Goal: Navigation & Orientation: Understand site structure

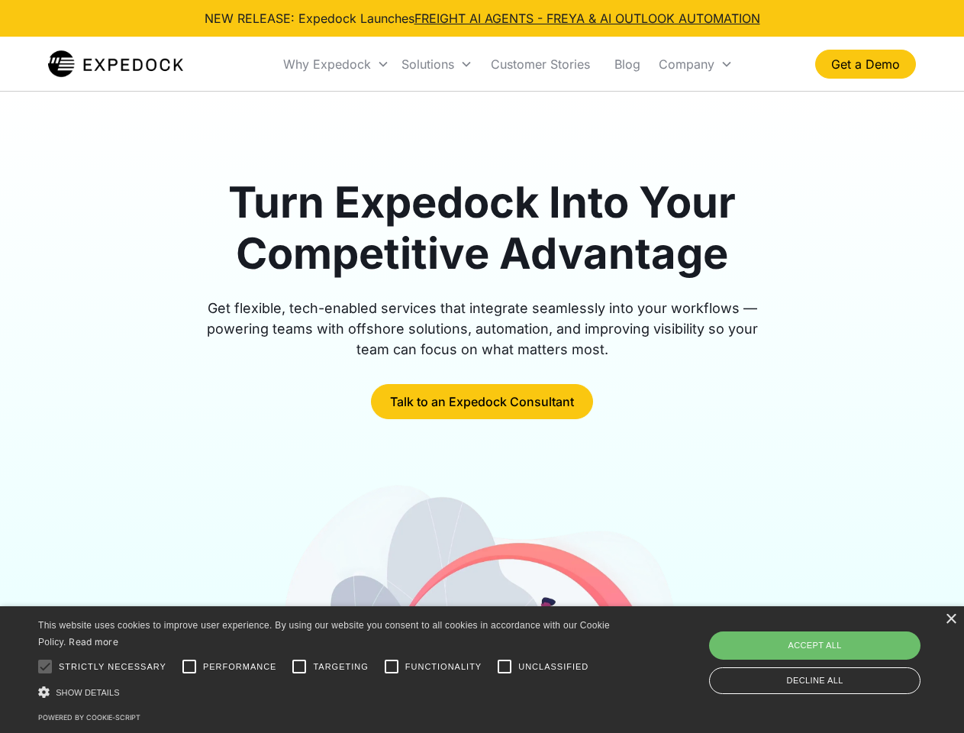
click at [337, 64] on div "Why Expedock" at bounding box center [327, 63] width 88 height 15
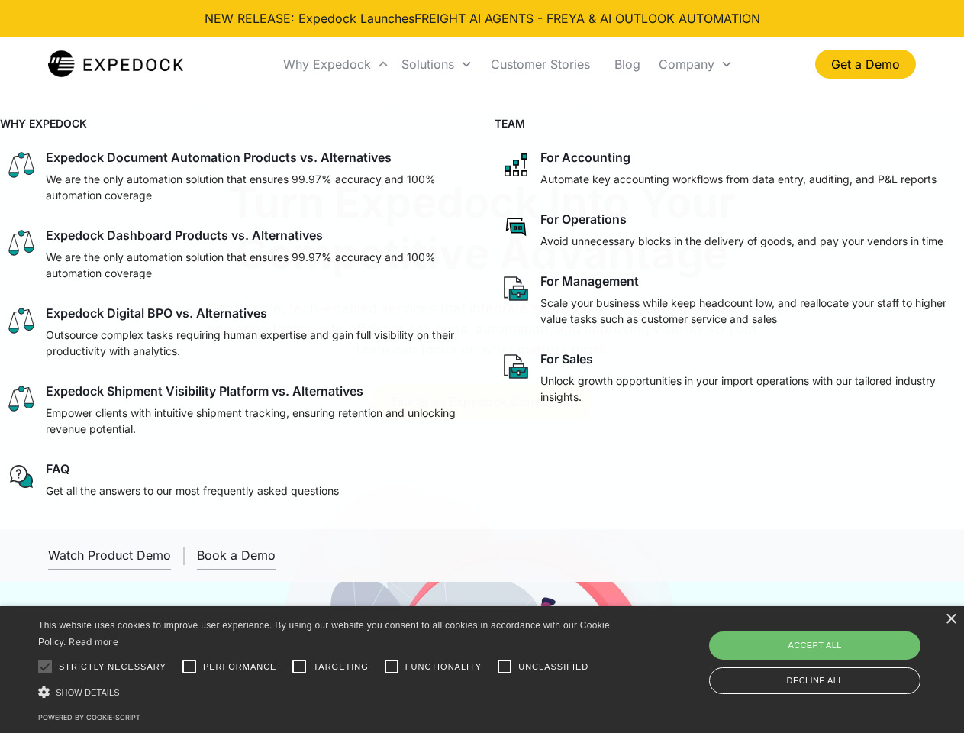
click at [437, 64] on div "Solutions" at bounding box center [427, 63] width 53 height 15
click at [695, 64] on div "Company" at bounding box center [687, 63] width 56 height 15
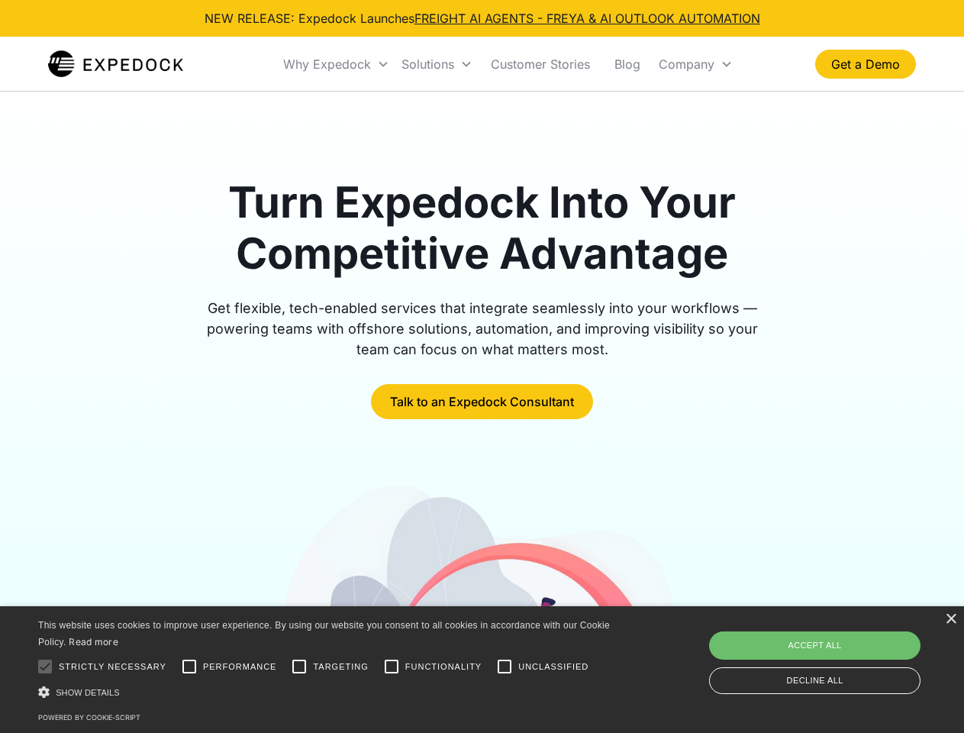
click at [45, 666] on div at bounding box center [45, 666] width 31 height 31
click at [189, 666] on input "Performance" at bounding box center [189, 666] width 31 height 31
checkbox input "true"
click at [299, 666] on input "Targeting" at bounding box center [299, 666] width 31 height 31
checkbox input "true"
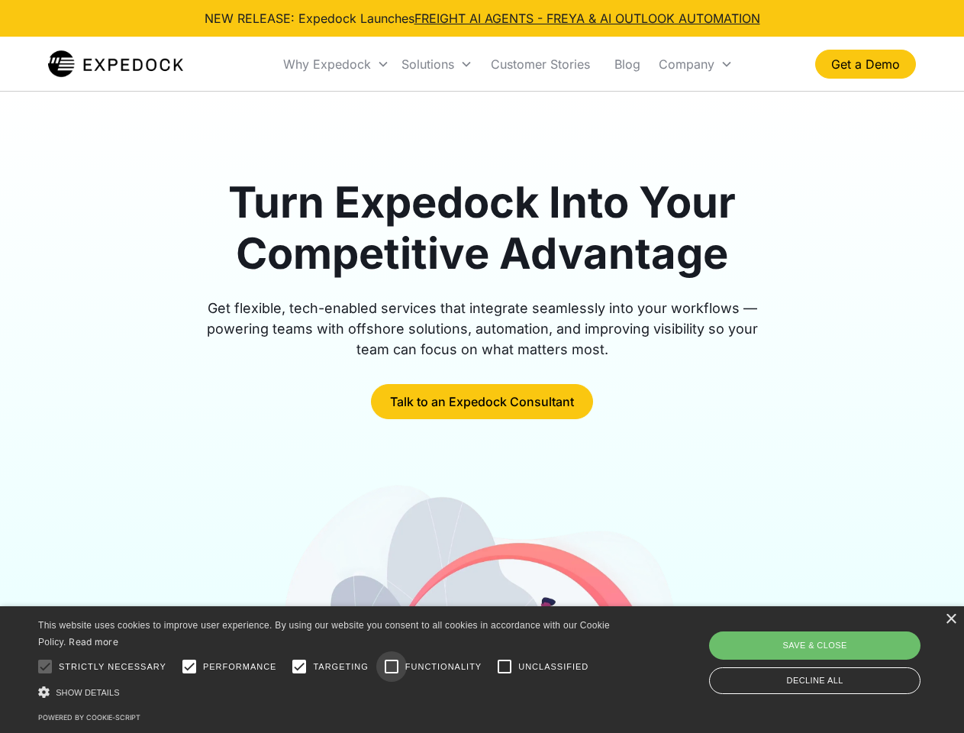
click at [392, 666] on input "Functionality" at bounding box center [391, 666] width 31 height 31
checkbox input "true"
click at [504, 666] on input "Unclassified" at bounding box center [504, 666] width 31 height 31
checkbox input "true"
click at [327, 691] on div "Show details Hide details" at bounding box center [326, 692] width 577 height 16
